Goal: Transaction & Acquisition: Purchase product/service

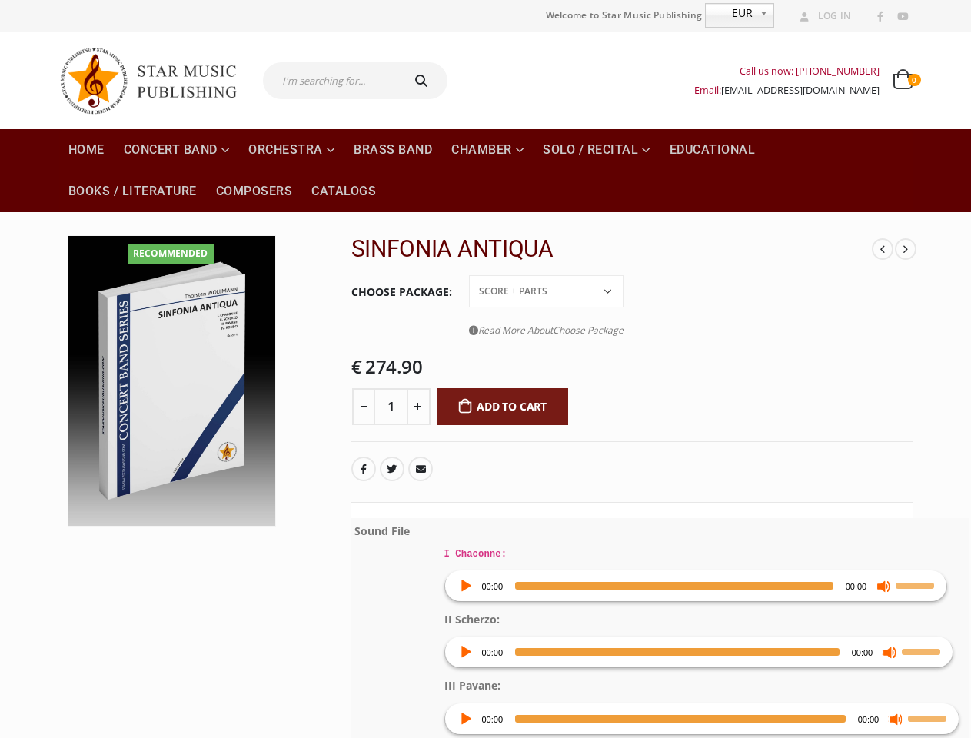
click at [485, 369] on div "€ 274.90" at bounding box center [631, 368] width 561 height 22
click at [739, 15] on span "EUR" at bounding box center [730, 13] width 48 height 18
click at [95, 497] on icon at bounding box center [96, 497] width 12 height 28
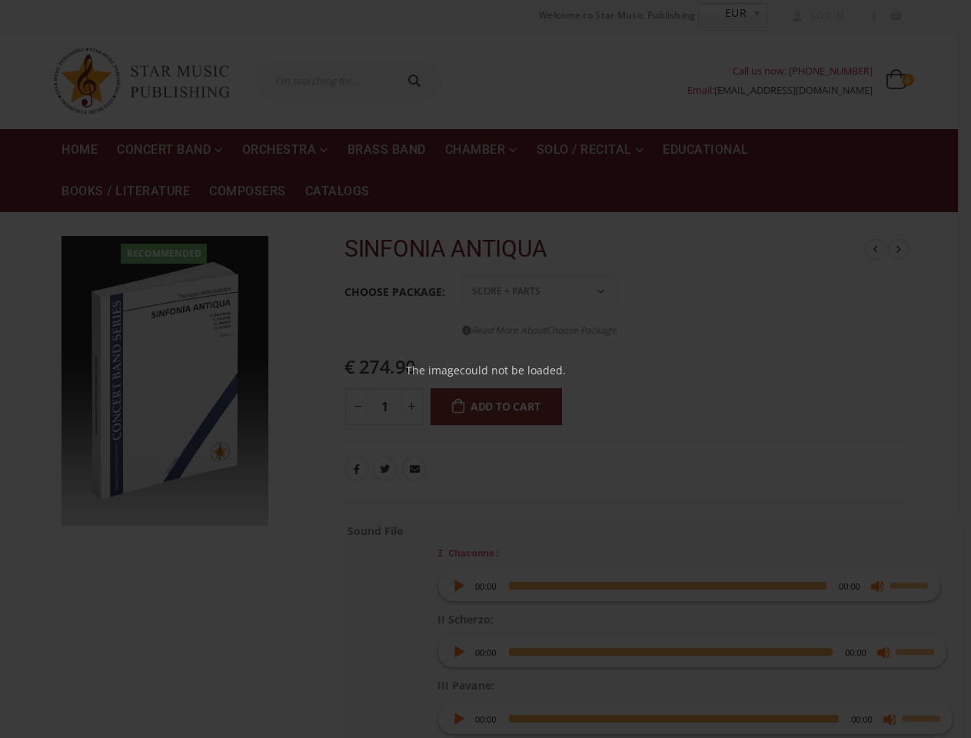
click at [632, 357] on div "× The image could not be loaded." at bounding box center [485, 369] width 971 height 738
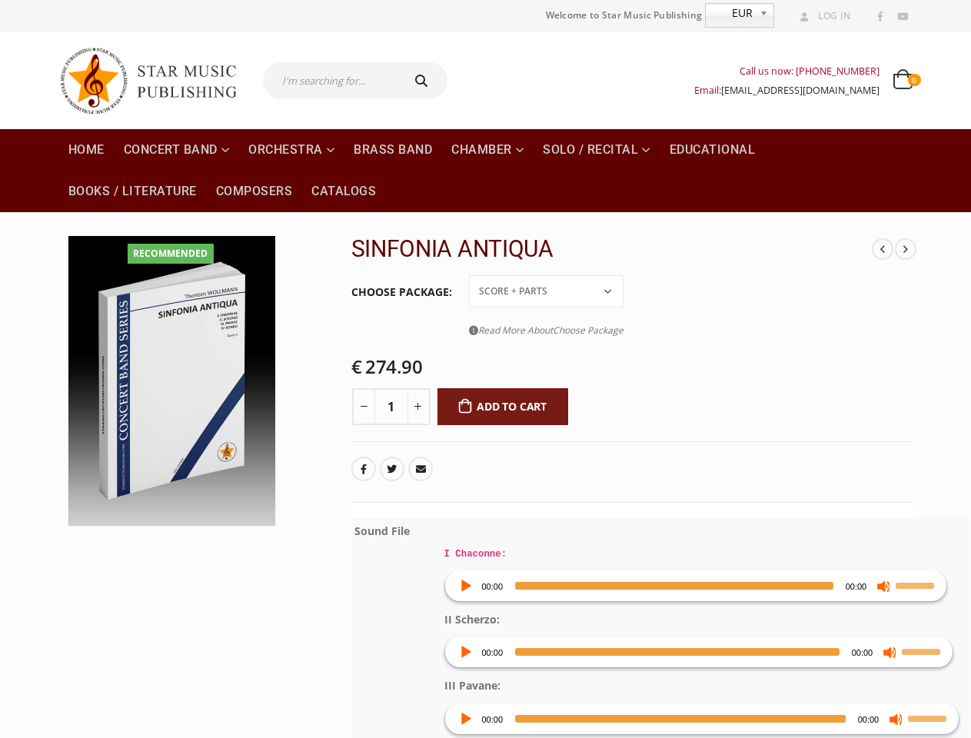
click at [546, 330] on link "Read More About Choose Package" at bounding box center [546, 329] width 154 height 19
click at [696, 585] on div "00:00" at bounding box center [674, 586] width 318 height 31
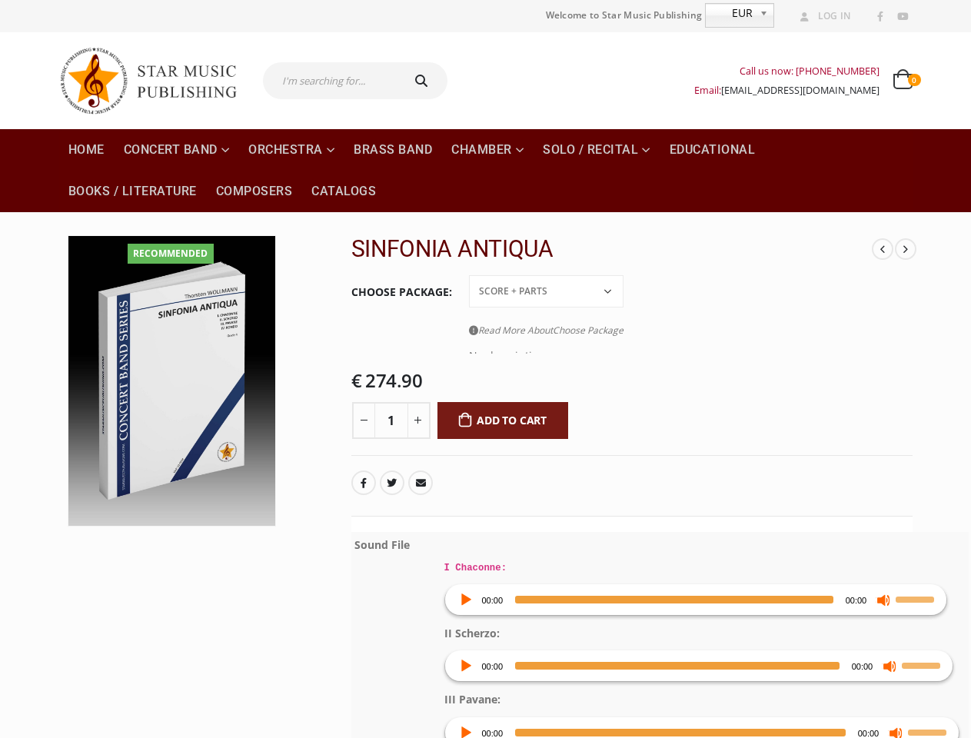
click at [466, 577] on p "I Chaconne:" at bounding box center [705, 556] width 522 height 42
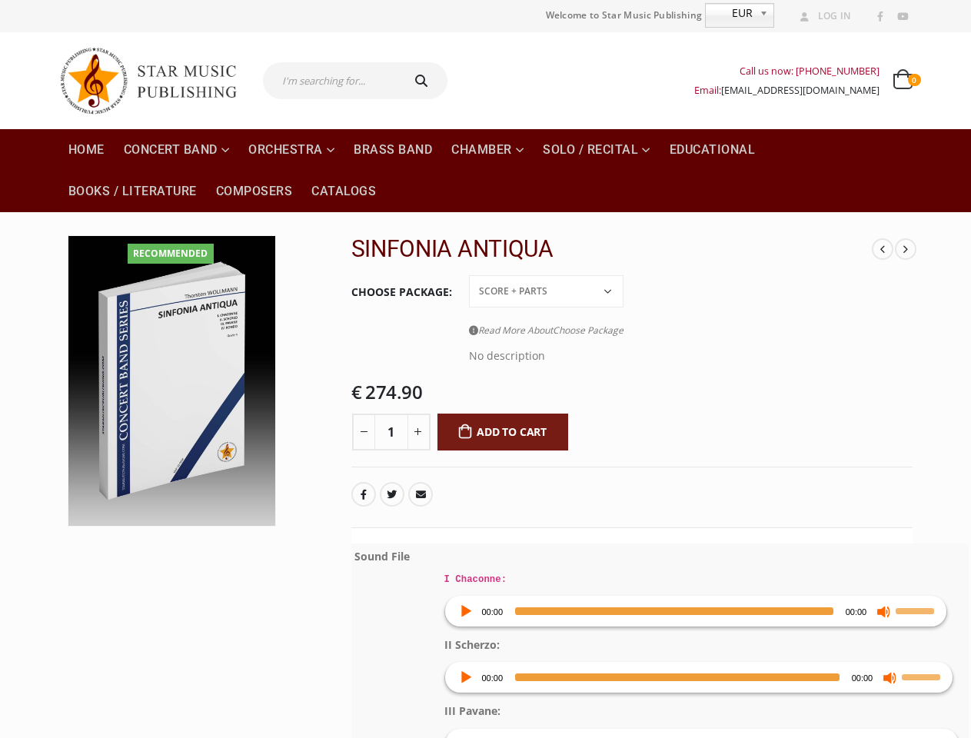
click at [675, 584] on p "I Chaconne:" at bounding box center [705, 567] width 522 height 42
click at [884, 584] on p "I Chaconne:" at bounding box center [705, 567] width 522 height 42
